Goal: Information Seeking & Learning: Understand process/instructions

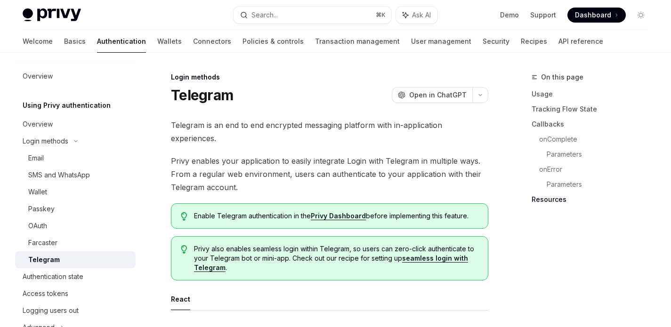
scroll to position [1580, 0]
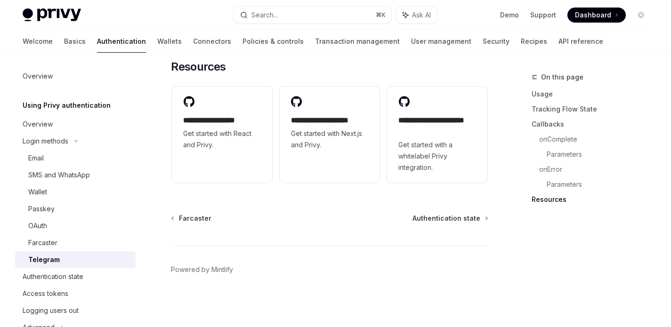
click at [66, 259] on div "Telegram" at bounding box center [79, 259] width 102 height 11
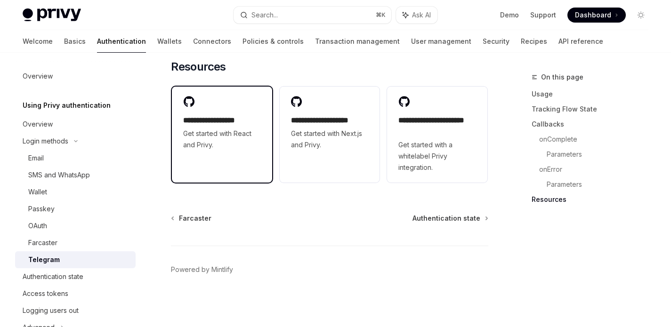
scroll to position [1492, 0]
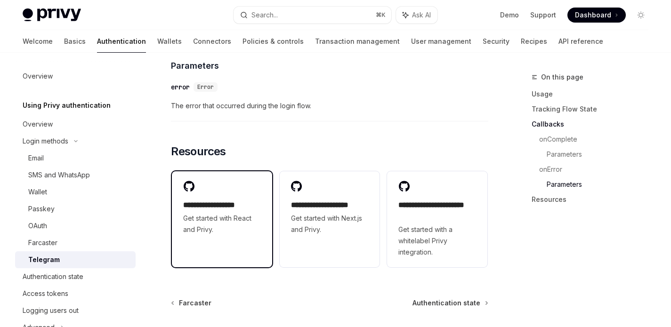
click at [221, 207] on h2 "**********" at bounding box center [222, 205] width 78 height 11
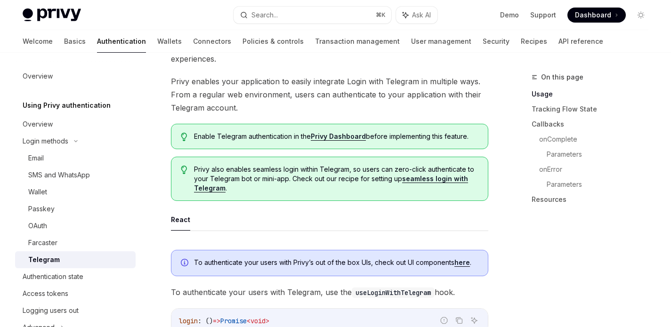
scroll to position [179, 0]
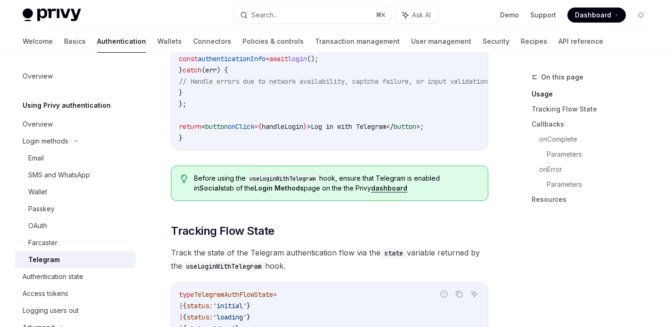
click at [62, 263] on div "Telegram" at bounding box center [79, 259] width 102 height 11
type textarea "*"
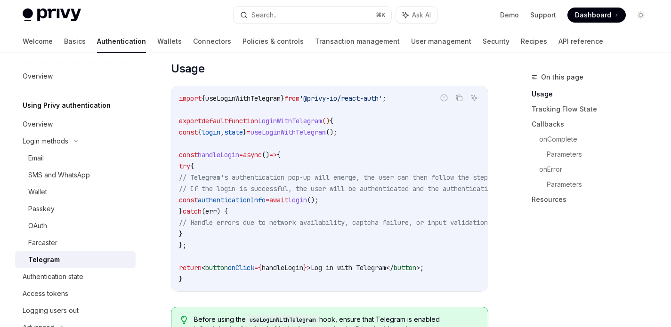
scroll to position [375, 0]
click at [324, 178] on span "// Telegram's authentication pop-up will emerge, the user can then follow the s…" at bounding box center [375, 177] width 392 height 8
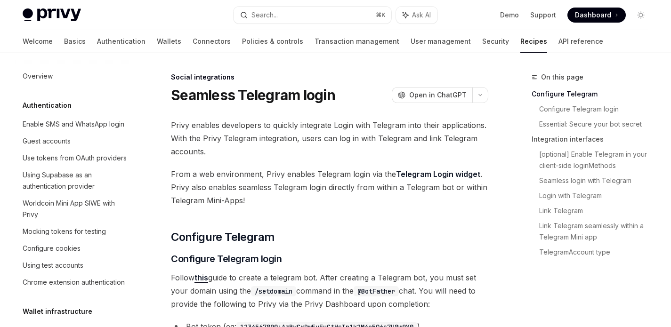
scroll to position [652, 0]
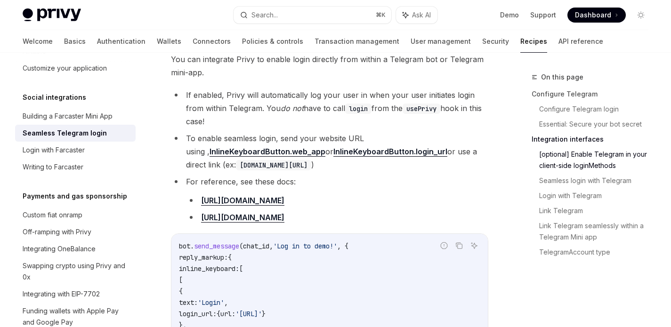
scroll to position [731, 0]
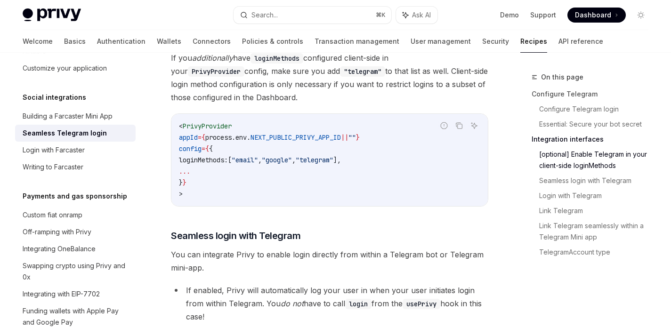
drag, startPoint x: 185, startPoint y: 125, endPoint x: 207, endPoint y: 188, distance: 66.2
click at [207, 188] on code "< PrivyProvider appId = { process . env . NEXT_PUBLIC_PRIVY_APP_ID || "" } conf…" at bounding box center [329, 159] width 301 height 79
copy code "< PrivyProvider appId = { process . env . NEXT_PUBLIC_PRIVY_APP_ID || "" } conf…"
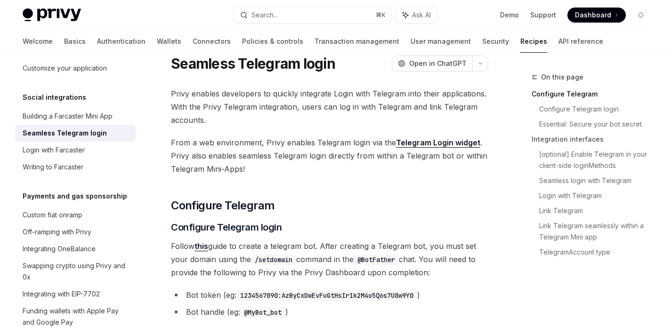
scroll to position [0, 0]
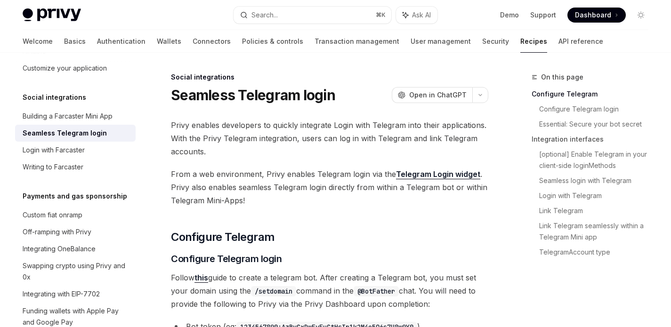
click at [308, 192] on span "From a web environment, Privy enables Telegram login via the Telegram Login wid…" at bounding box center [329, 188] width 317 height 40
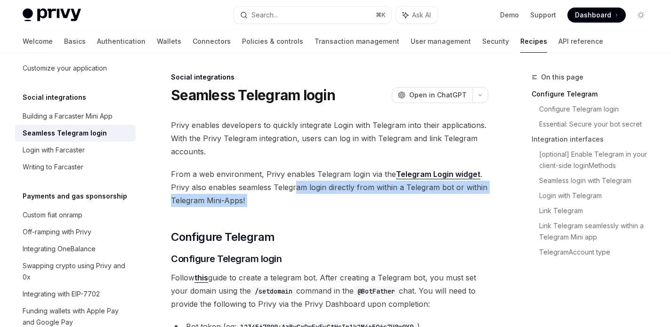
drag, startPoint x: 295, startPoint y: 188, endPoint x: 471, endPoint y: 208, distance: 177.1
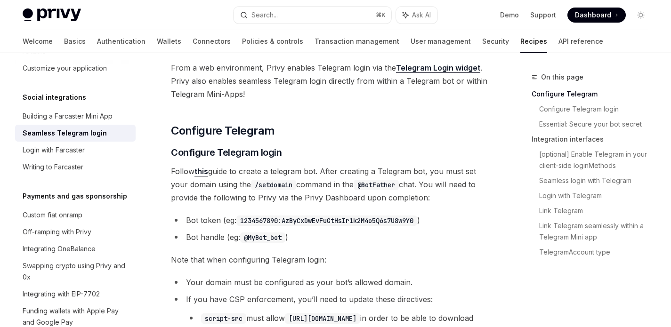
scroll to position [113, 0]
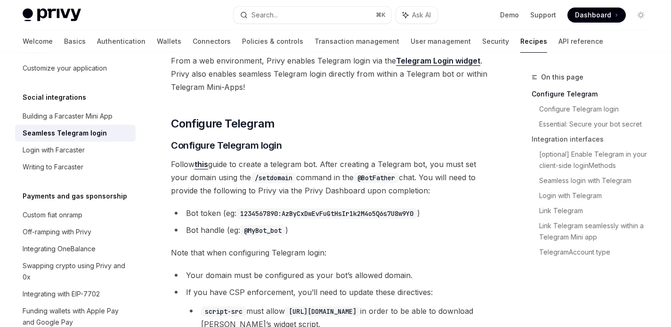
drag, startPoint x: 172, startPoint y: 165, endPoint x: 429, endPoint y: 188, distance: 257.9
click at [429, 188] on span "Follow this guide to create a telegram bot. After creating a Telegram bot, you …" at bounding box center [329, 178] width 317 height 40
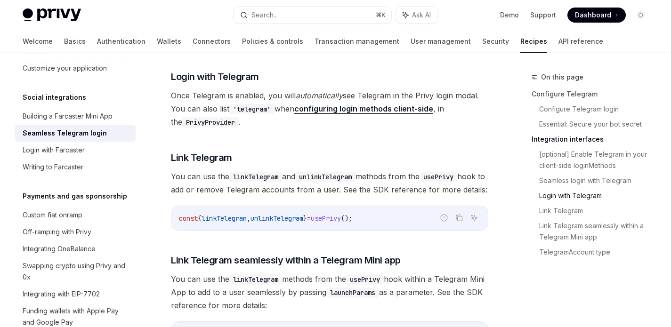
scroll to position [1307, 0]
drag, startPoint x: 176, startPoint y: 172, endPoint x: 440, endPoint y: 197, distance: 264.8
click at [440, 196] on span "You can use the linkTelegram and unlinkTelegram methods from the usePrivy hook …" at bounding box center [329, 182] width 317 height 26
click at [394, 193] on span "You can use the linkTelegram and unlinkTelegram methods from the usePrivy hook …" at bounding box center [329, 182] width 317 height 26
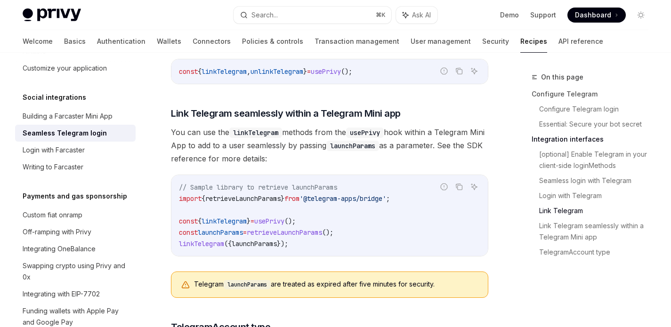
scroll to position [1455, 0]
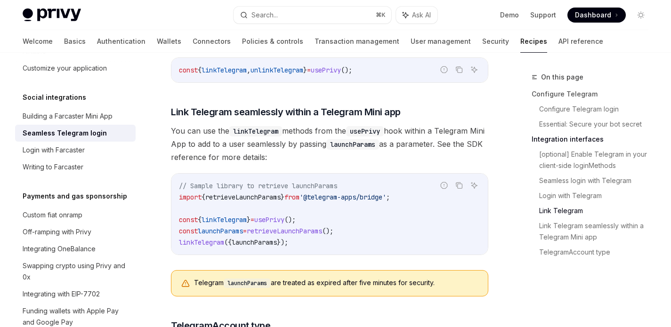
drag, startPoint x: 171, startPoint y: 144, endPoint x: 407, endPoint y: 165, distance: 236.8
click at [407, 164] on span "You can use the linkTelegram methods from the usePrivy hook within a Telegram M…" at bounding box center [329, 144] width 317 height 40
click at [401, 175] on div at bounding box center [401, 175] width 0 height 0
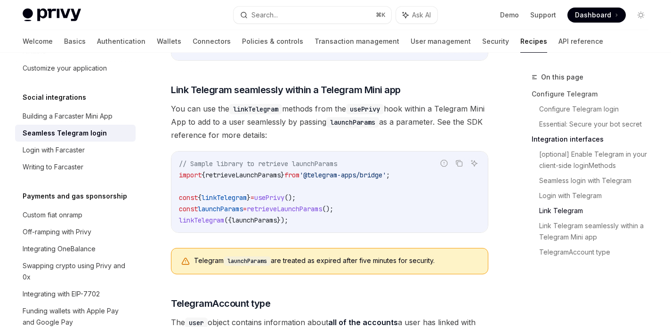
scroll to position [1481, 0]
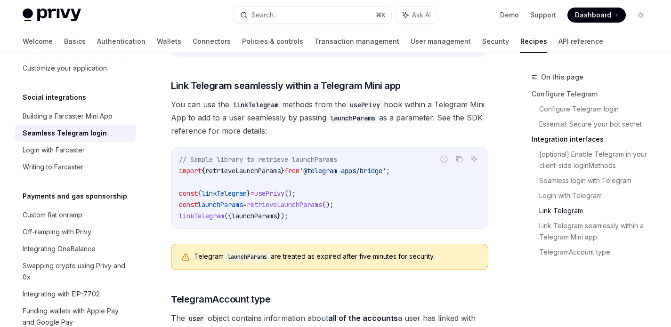
click at [454, 200] on code "// Sample library to retrieve launchParams import { retrieveLaunchParams } from…" at bounding box center [329, 188] width 301 height 68
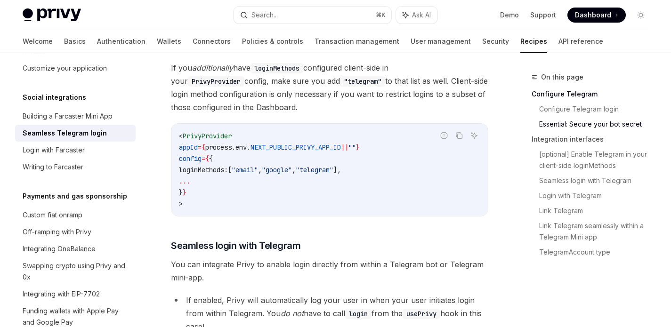
scroll to position [610, 0]
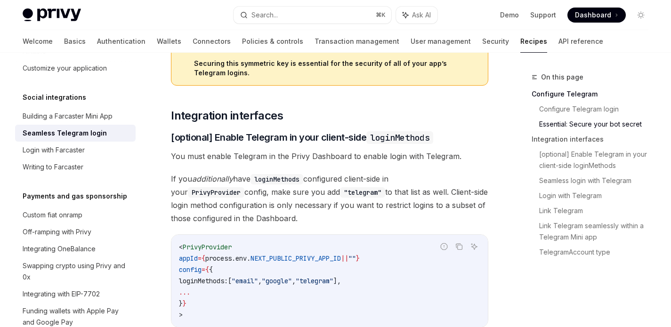
click at [209, 245] on span "PrivyProvider" at bounding box center [207, 247] width 49 height 8
copy span "PrivyProvider"
type textarea "*"
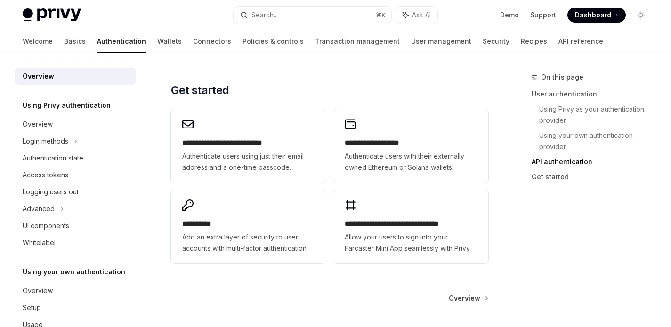
scroll to position [786, 0]
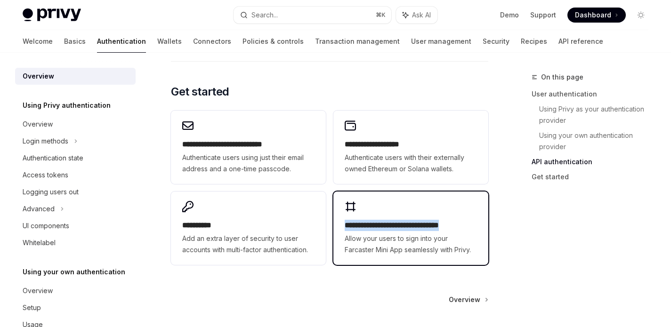
drag, startPoint x: 330, startPoint y: 224, endPoint x: 472, endPoint y: 224, distance: 142.1
click at [472, 224] on div "**********" at bounding box center [329, 188] width 317 height 162
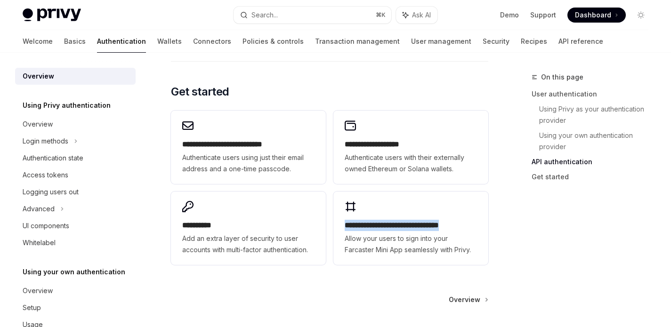
click at [466, 208] on div at bounding box center [466, 208] width 0 height 0
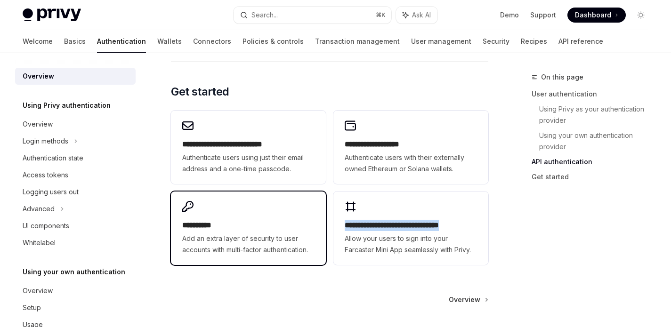
click at [319, 232] on div "**********" at bounding box center [248, 228] width 155 height 73
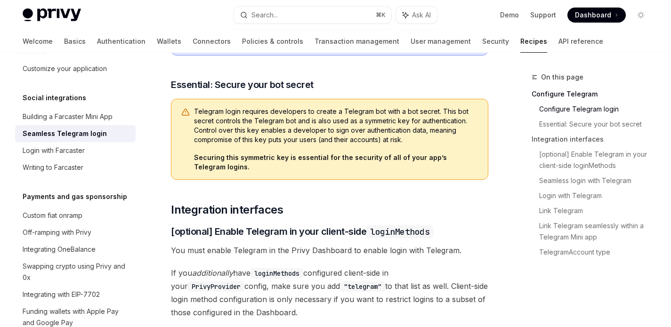
scroll to position [509, 0]
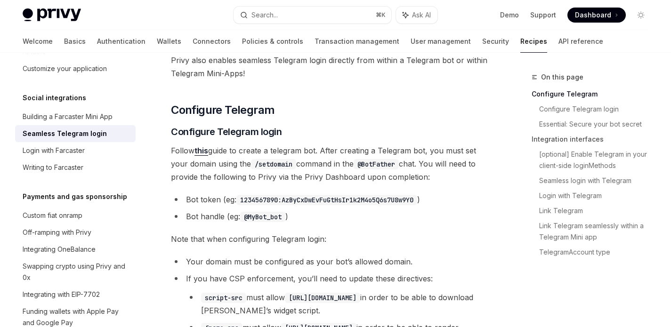
click at [327, 169] on span "Follow this guide to create a telegram bot. After creating a Telegram bot, you …" at bounding box center [329, 164] width 317 height 40
drag, startPoint x: 297, startPoint y: 162, endPoint x: 256, endPoint y: 163, distance: 40.5
click at [256, 163] on code "/setdomain" at bounding box center [273, 164] width 45 height 10
copy code "/setdomain"
click at [472, 206] on ul "Bot token (eg: 1234567890:AzByCxDwEvFuGtHsIr1k2M4o5Q6s7U8w9Y0 ) Bot handle (eg:…" at bounding box center [329, 208] width 317 height 30
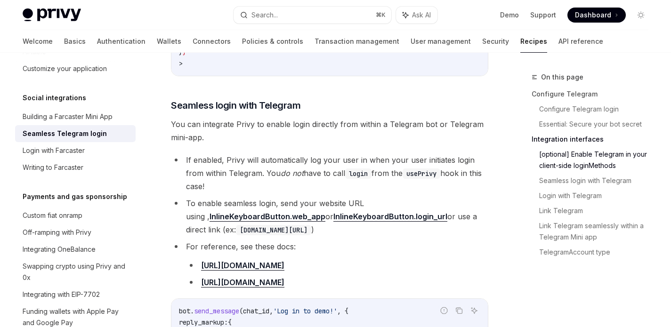
scroll to position [860, 0]
drag, startPoint x: 173, startPoint y: 127, endPoint x: 264, endPoint y: 127, distance: 90.8
click at [263, 128] on span "You can integrate Privy to enable login directly from within a Telegram bot or …" at bounding box center [329, 132] width 317 height 26
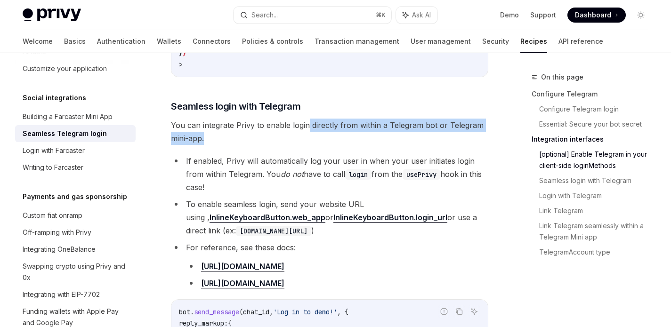
drag, startPoint x: 310, startPoint y: 125, endPoint x: 407, endPoint y: 132, distance: 97.7
click at [407, 132] on span "You can integrate Privy to enable login directly from within a Telegram bot or …" at bounding box center [329, 132] width 317 height 26
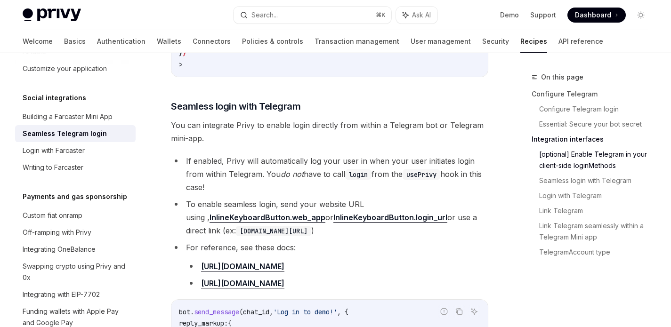
click at [323, 146] on div "Privy enables developers to quickly integrate Login with Telegram into their ap…" at bounding box center [329, 217] width 317 height 1918
type textarea "*"
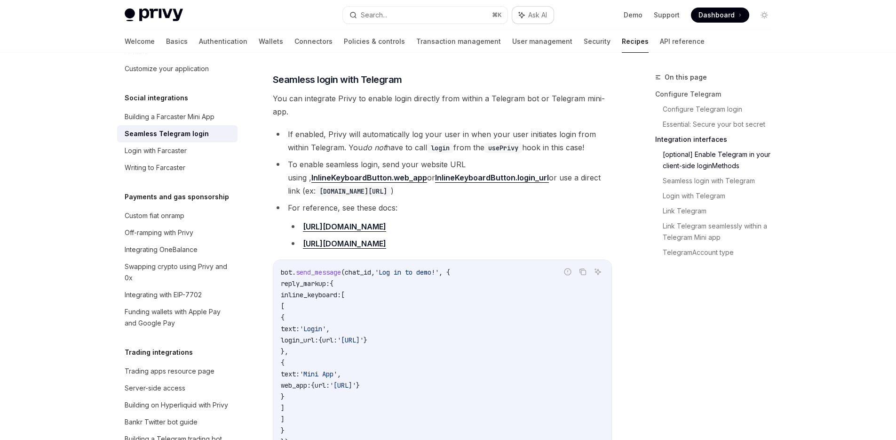
scroll to position [708, 0]
click at [670, 320] on div "On this page Configure Telegram Configure Telegram login Essential: Secure your…" at bounding box center [708, 256] width 143 height 368
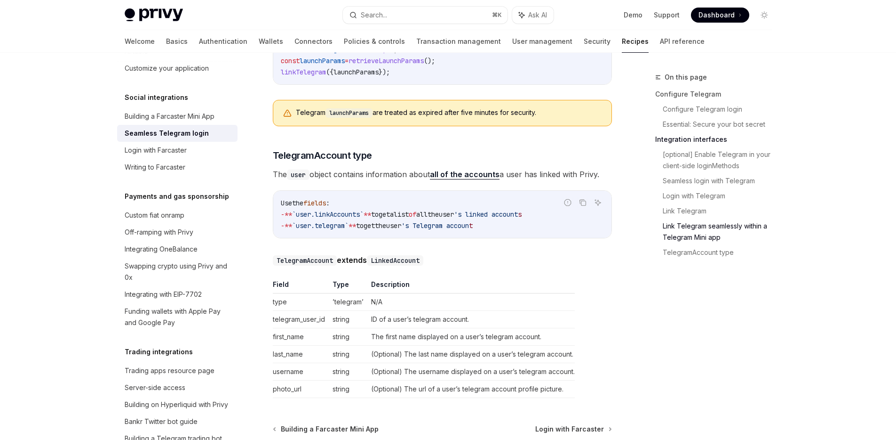
scroll to position [1569, 0]
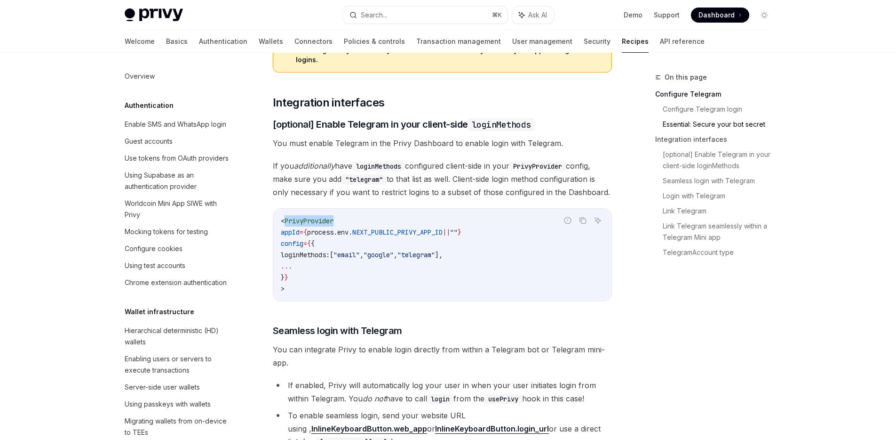
scroll to position [708, 0]
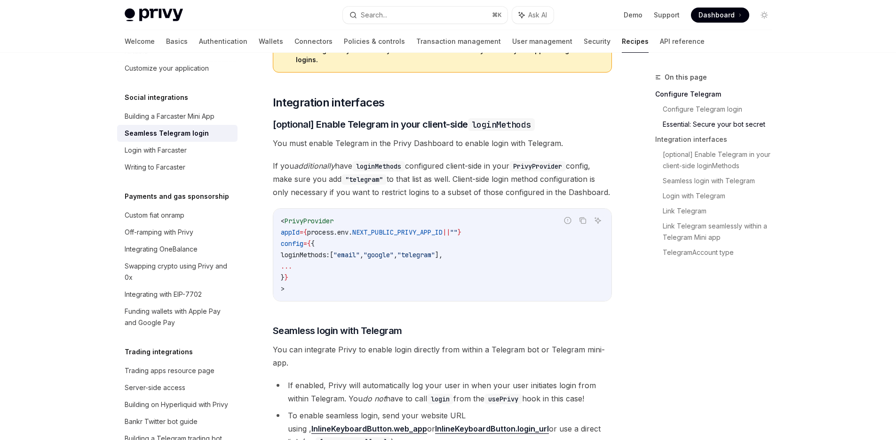
click at [74, 248] on div "Privy Docs home page Search... ⌘ K Ask AI Demo Support Dashboard Dashboard Sear…" at bounding box center [448, 445] width 896 height 2110
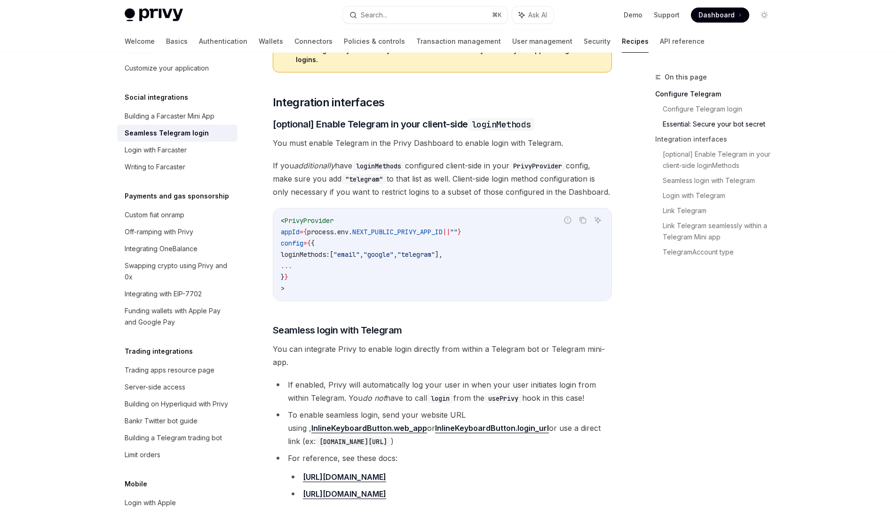
click at [671, 362] on div "On this page Configure Telegram Configure Telegram login Essential: Secure your…" at bounding box center [708, 290] width 143 height 437
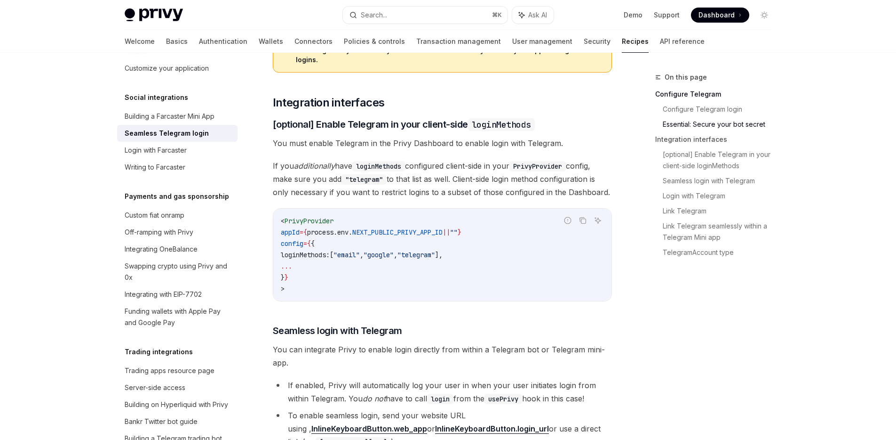
click at [48, 124] on div "Privy Docs home page Search... ⌘ K Ask AI Demo Support Dashboard Dashboard Sear…" at bounding box center [448, 445] width 896 height 2110
click at [85, 101] on div "Privy Docs home page Search... ⌘ K Ask AI Demo Support Dashboard Dashboard Sear…" at bounding box center [448, 445] width 896 height 2110
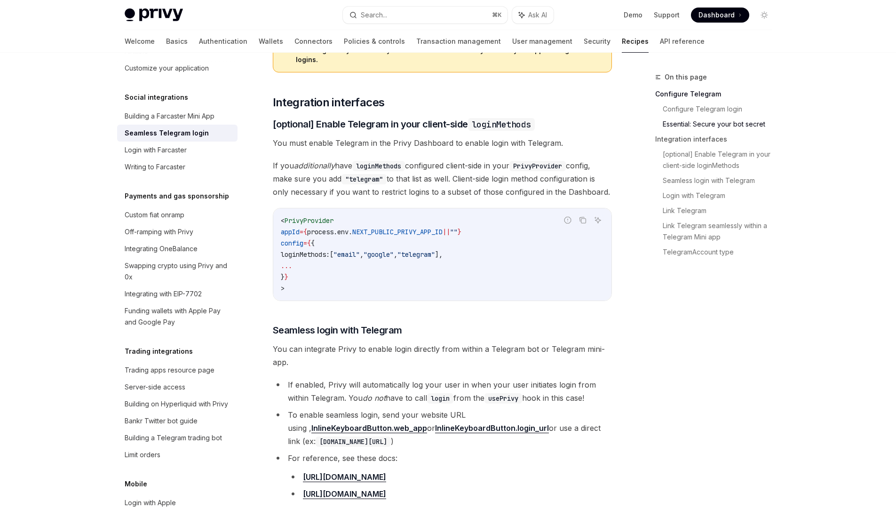
click at [715, 366] on div "On this page Configure Telegram Configure Telegram login Essential: Secure your…" at bounding box center [708, 290] width 143 height 437
type textarea "*"
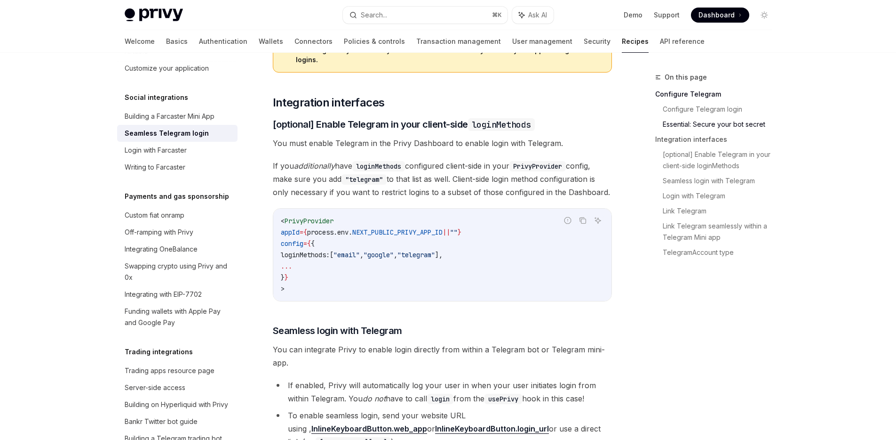
click at [74, 114] on div "Privy Docs home page Search... ⌘ K Ask AI Demo Support Dashboard Dashboard Sear…" at bounding box center [448, 445] width 896 height 2110
click at [596, 243] on code "< PrivyProvider appId = { process . env . NEXT_PUBLIC_PRIVY_APP_ID || "" } conf…" at bounding box center [442, 254] width 323 height 79
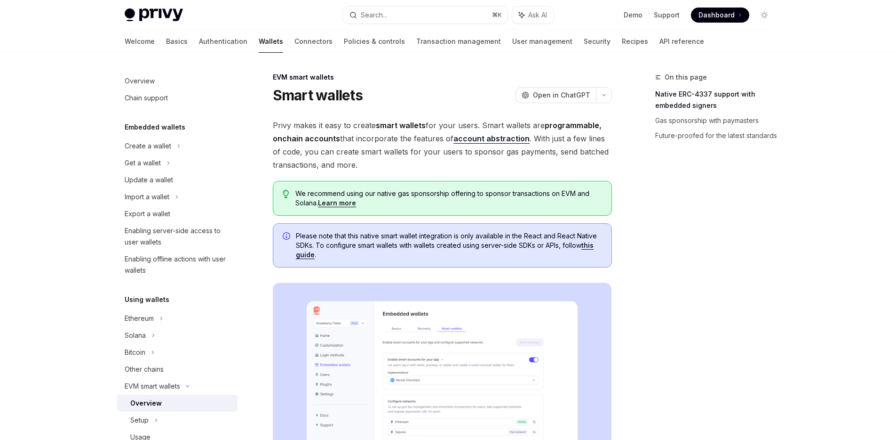
scroll to position [56, 0]
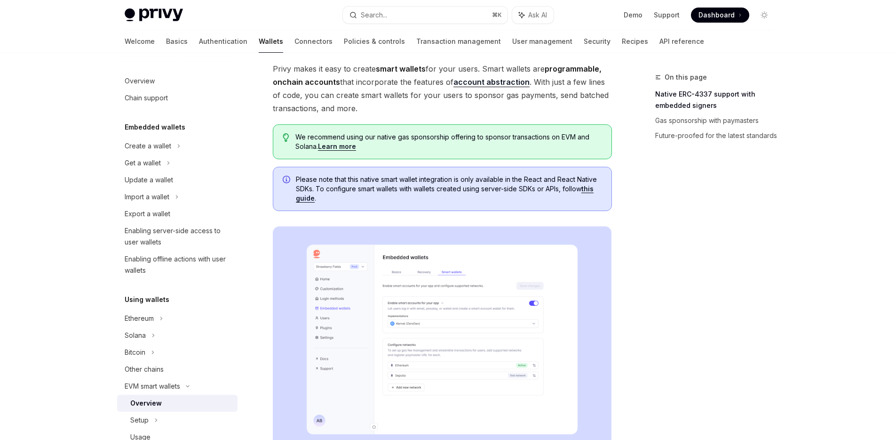
click at [468, 86] on link "account abstraction" at bounding box center [492, 82] width 76 height 10
click at [152, 166] on div "Get a wallet" at bounding box center [143, 162] width 36 height 11
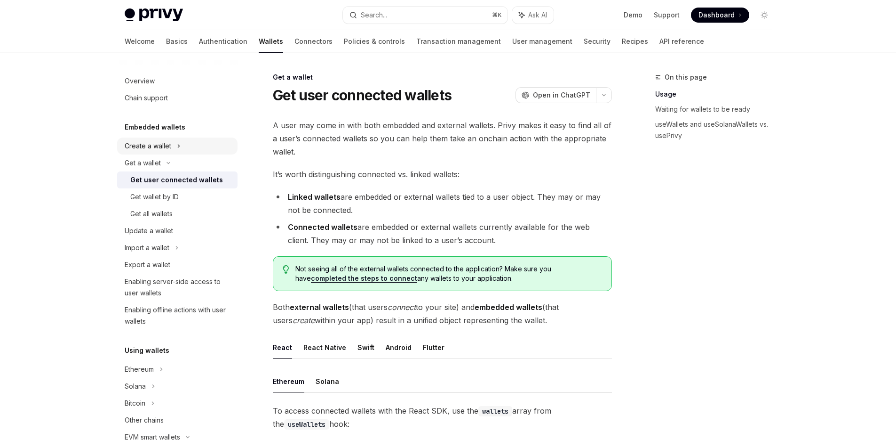
click at [172, 150] on div "Create a wallet" at bounding box center [177, 145] width 120 height 17
type textarea "*"
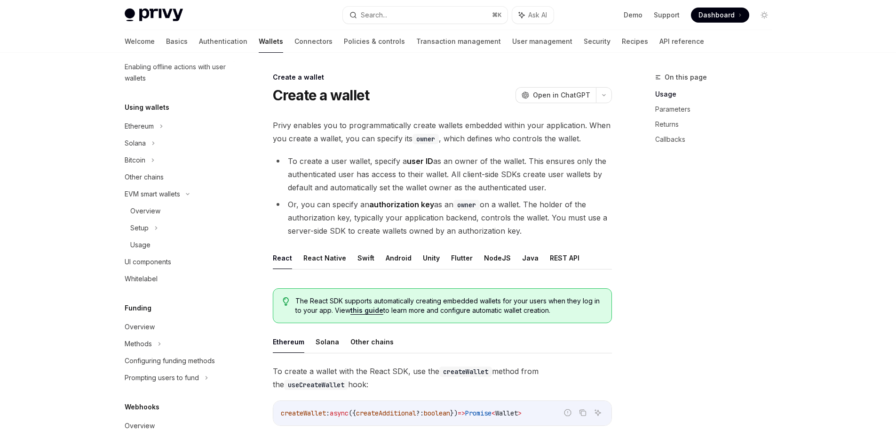
scroll to position [387, 0]
